Goal: Task Accomplishment & Management: Use online tool/utility

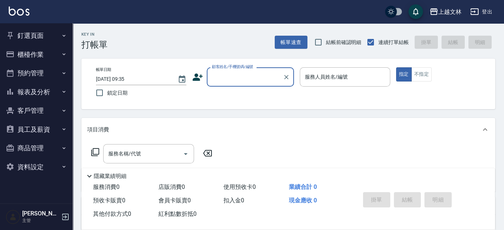
click at [64, 56] on icon "button" at bounding box center [64, 54] width 6 height 6
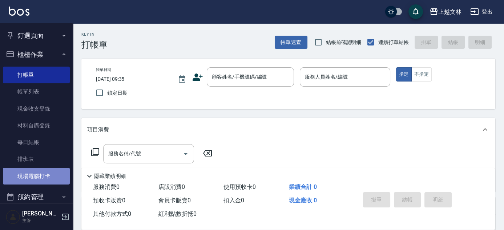
click at [47, 175] on link "現場電腦打卡" at bounding box center [36, 176] width 67 height 17
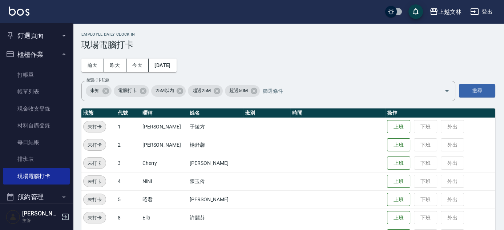
scroll to position [201, 0]
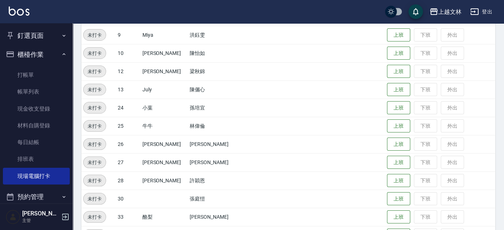
click at [392, 96] on td "上班 下班 外出" at bounding box center [440, 89] width 110 height 18
click at [394, 92] on button "上班" at bounding box center [398, 89] width 23 height 13
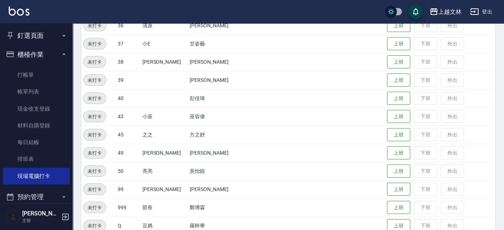
scroll to position [478, 0]
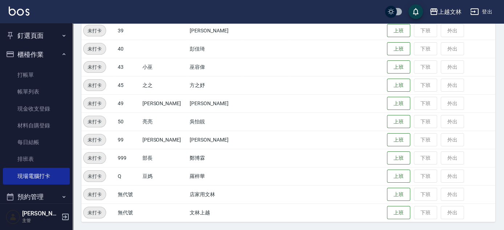
click at [385, 68] on td "上班 下班 外出" at bounding box center [440, 67] width 110 height 18
click at [387, 66] on button "上班" at bounding box center [398, 67] width 23 height 13
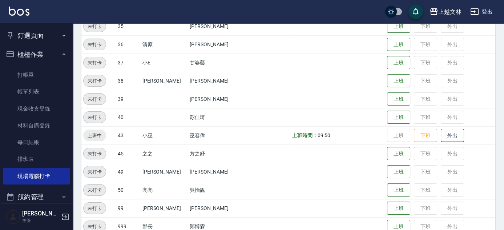
scroll to position [408, 0]
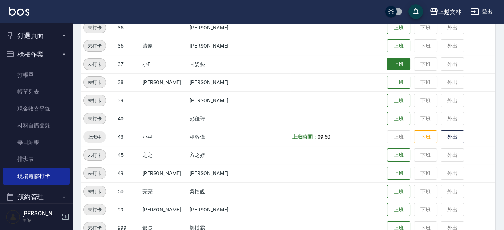
click at [389, 63] on button "上班" at bounding box center [398, 64] width 23 height 13
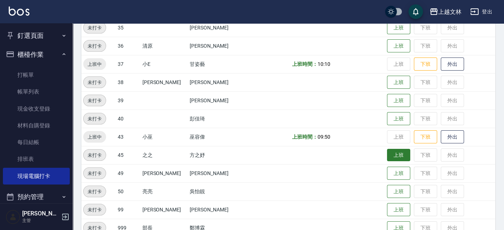
click at [392, 151] on button "上班" at bounding box center [398, 155] width 23 height 13
